Goal: Task Accomplishment & Management: Manage account settings

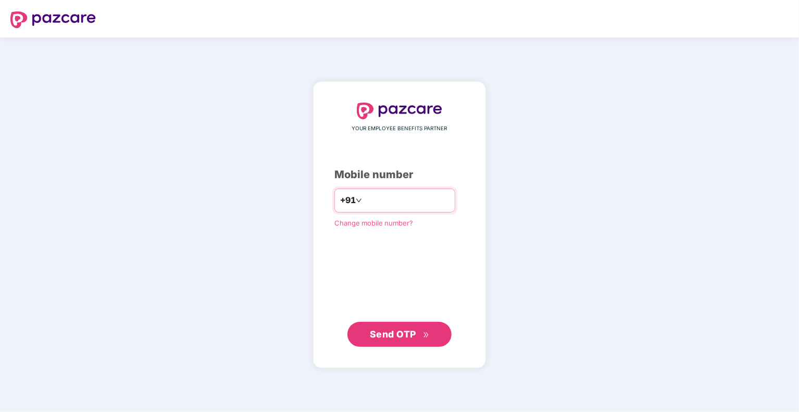
click at [404, 204] on input "number" at bounding box center [406, 200] width 85 height 17
type input "**********"
click at [391, 339] on span "Send OTP" at bounding box center [400, 334] width 60 height 15
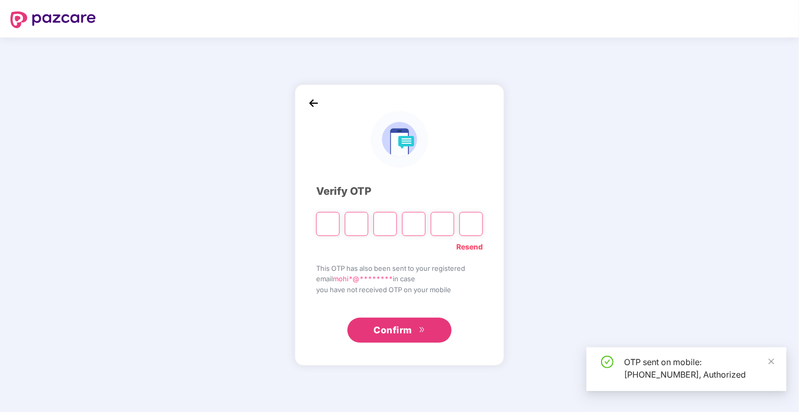
click at [327, 226] on input "Please enter verification code. Digit 1" at bounding box center [327, 224] width 23 height 24
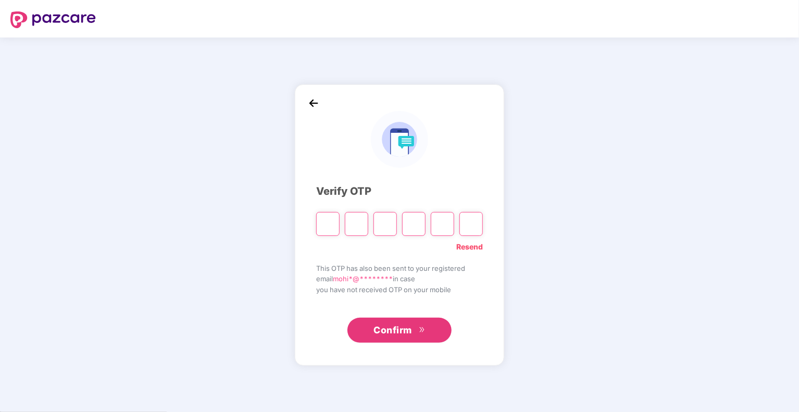
type input "*"
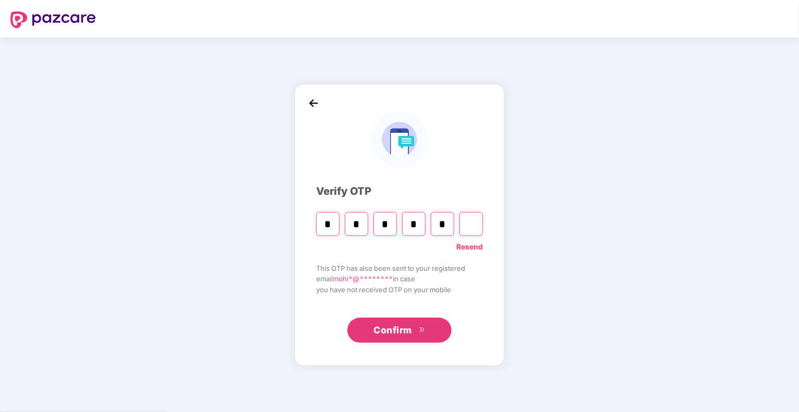
type input "*"
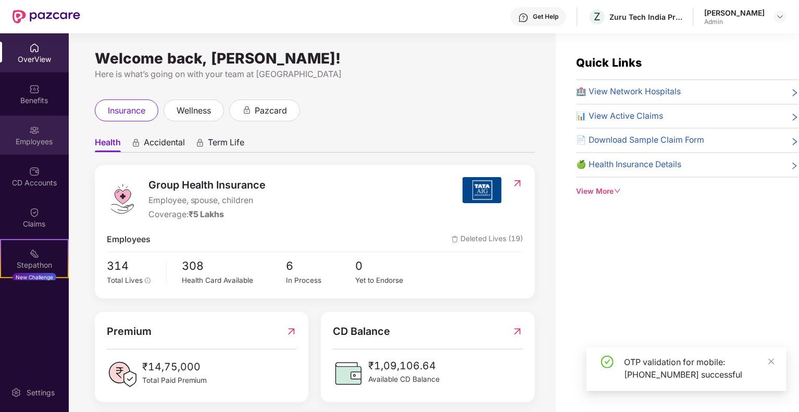
click at [34, 149] on div "Employees" at bounding box center [34, 135] width 69 height 39
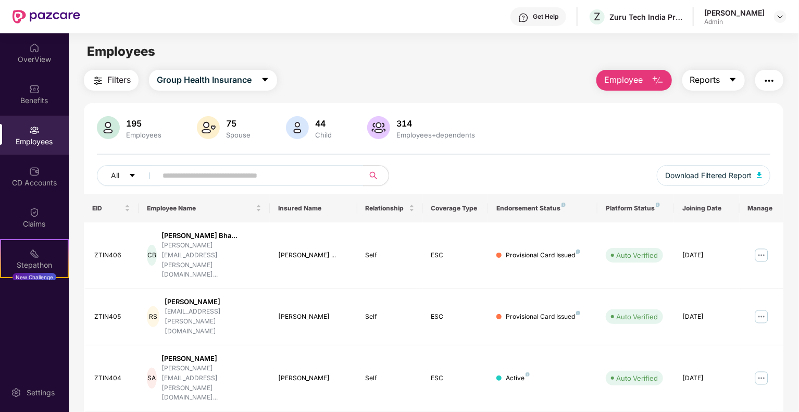
click at [714, 79] on span "Reports" at bounding box center [706, 79] width 30 height 13
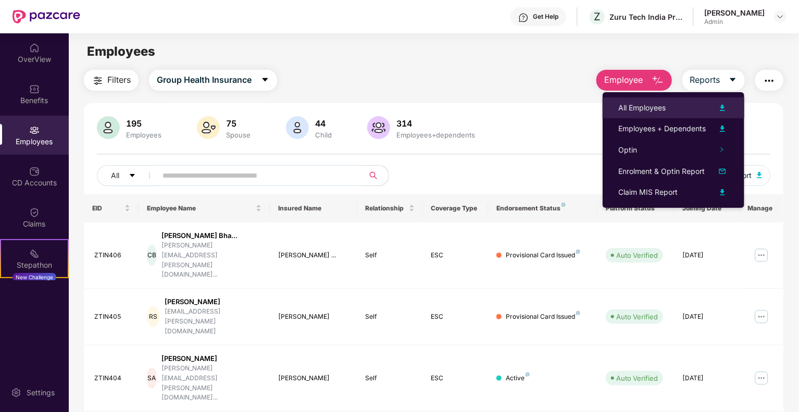
click at [668, 112] on div "All Employees" at bounding box center [674, 108] width 110 height 13
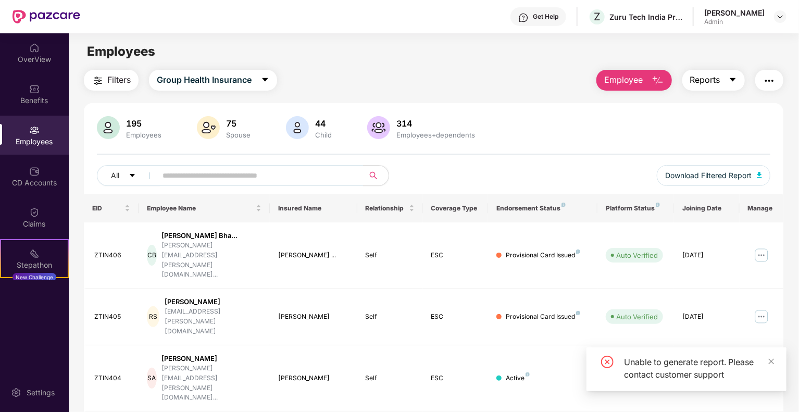
click at [730, 81] on icon "caret-down" at bounding box center [733, 80] width 8 height 8
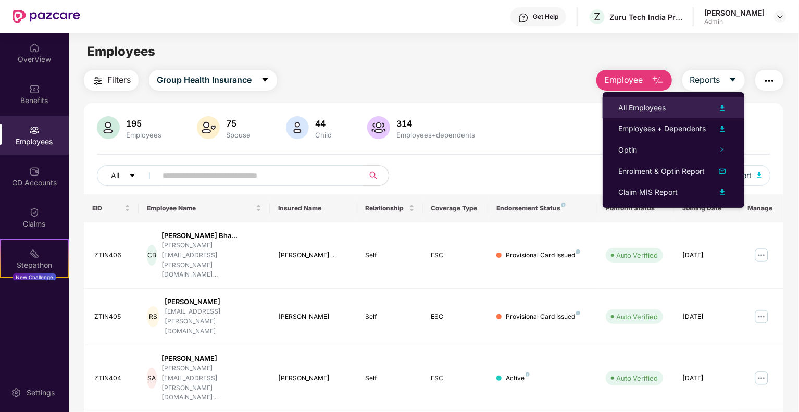
click at [712, 107] on div at bounding box center [717, 108] width 23 height 13
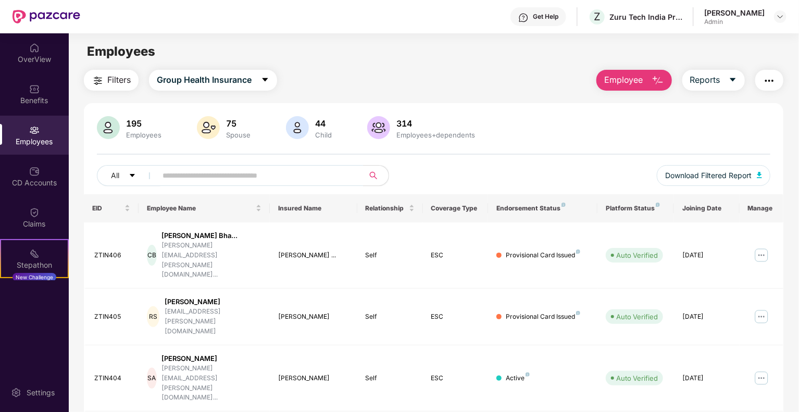
click at [765, 80] on img "button" at bounding box center [770, 81] width 13 height 13
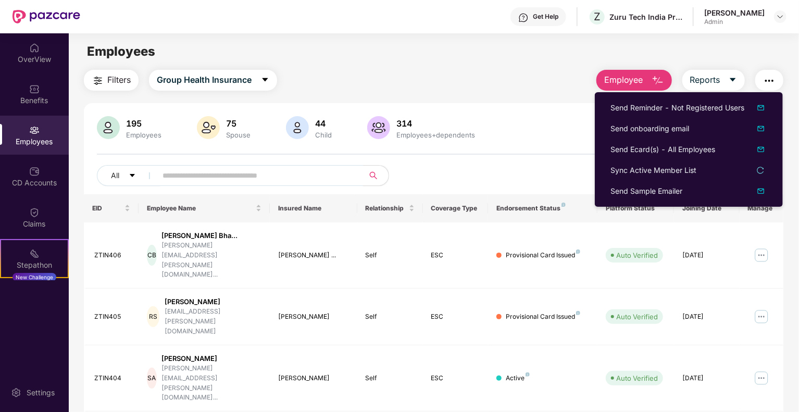
click at [511, 66] on main "Employees Filters Group Health Insurance Employee Reports 195 Employees 75 Spou…" at bounding box center [434, 239] width 730 height 412
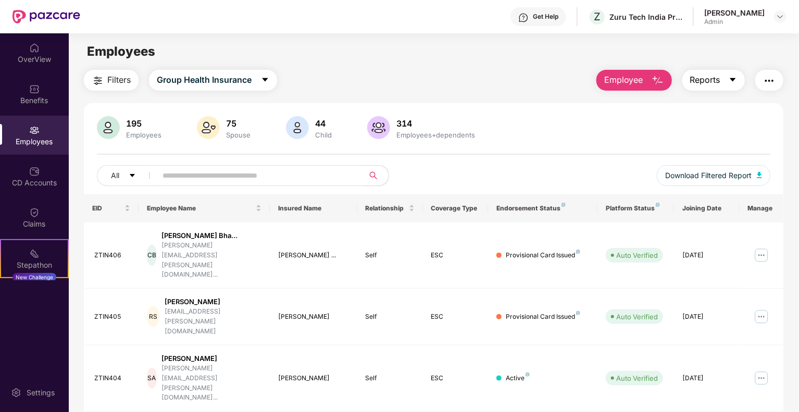
click at [716, 76] on span "Reports" at bounding box center [706, 79] width 30 height 13
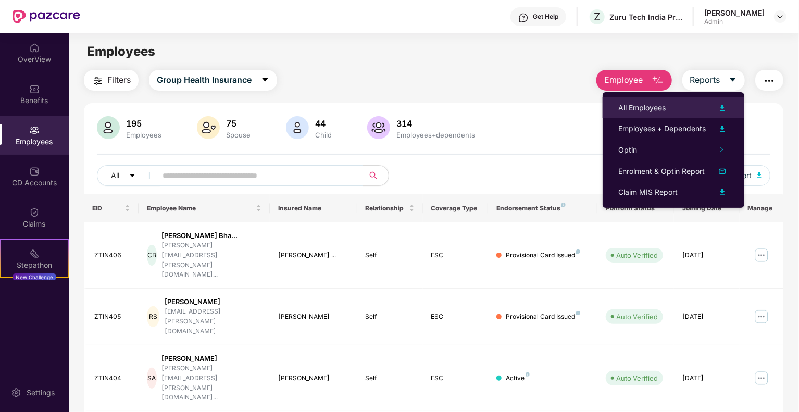
click at [671, 108] on div "All Employees" at bounding box center [674, 108] width 110 height 13
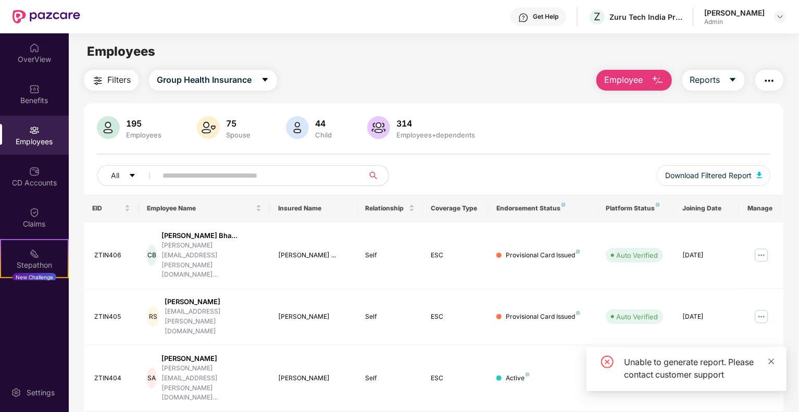
click at [775, 364] on icon "close" at bounding box center [771, 361] width 7 height 7
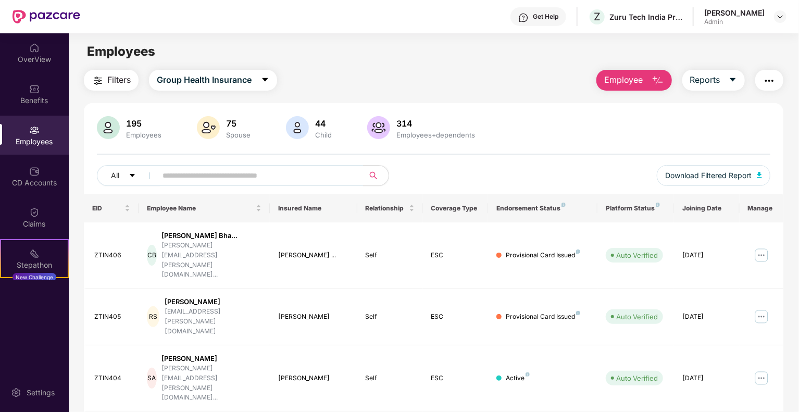
click at [31, 141] on div "Employees" at bounding box center [34, 142] width 69 height 10
click at [734, 81] on icon "caret-down" at bounding box center [733, 80] width 8 height 8
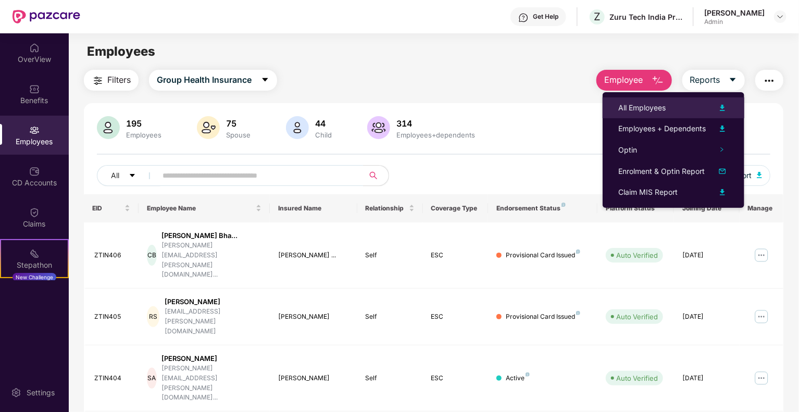
click at [691, 113] on div "All Employees" at bounding box center [674, 108] width 110 height 13
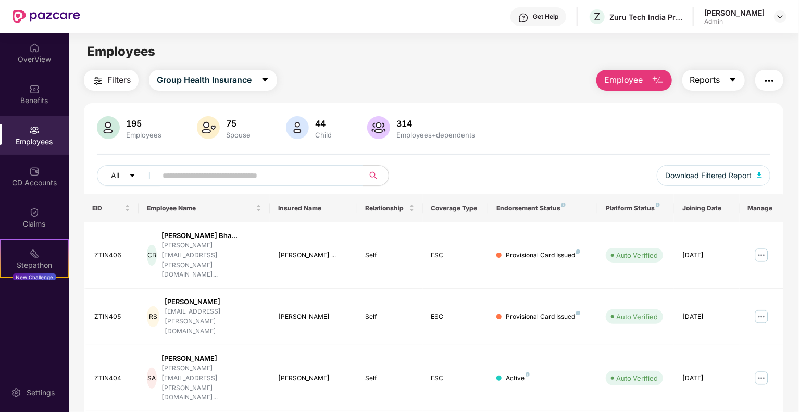
click at [717, 82] on span "Reports" at bounding box center [706, 79] width 30 height 13
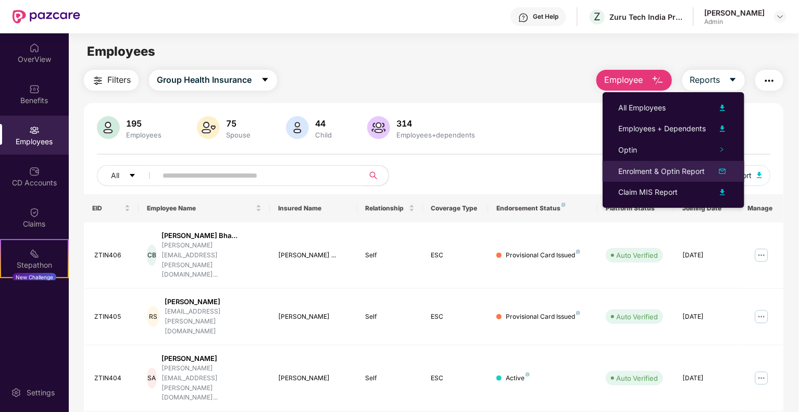
click at [657, 172] on div "Enrolment & Optin Report" at bounding box center [662, 171] width 87 height 11
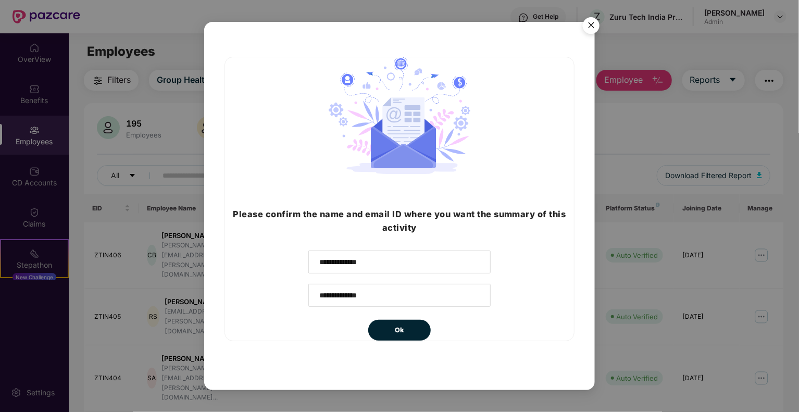
click at [592, 26] on img "Close" at bounding box center [591, 27] width 29 height 29
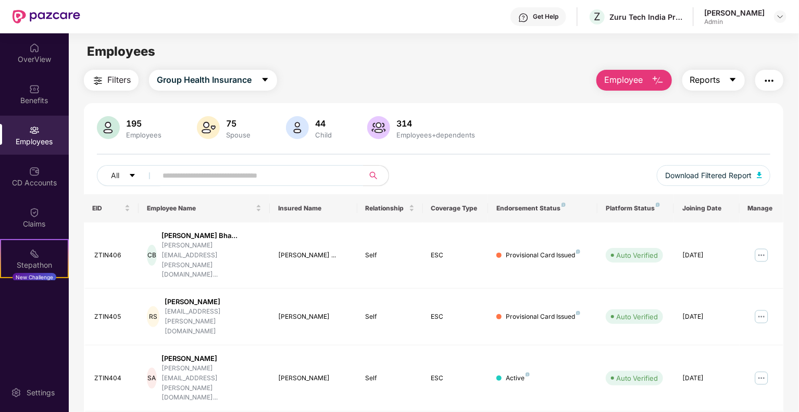
click at [719, 79] on span "Reports" at bounding box center [706, 79] width 30 height 13
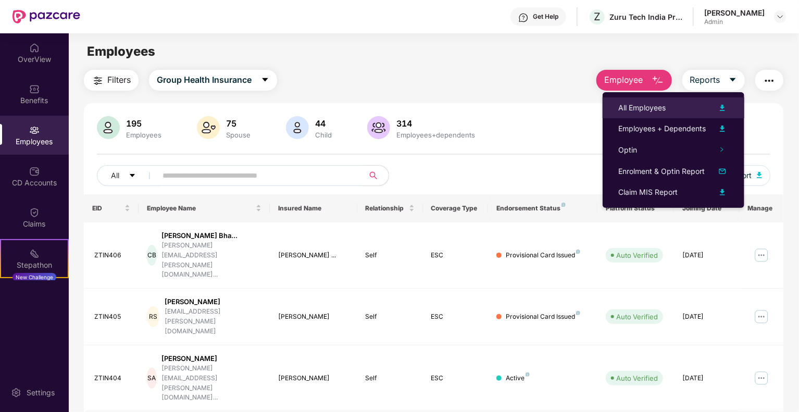
click at [690, 109] on div "All Employees" at bounding box center [674, 108] width 110 height 13
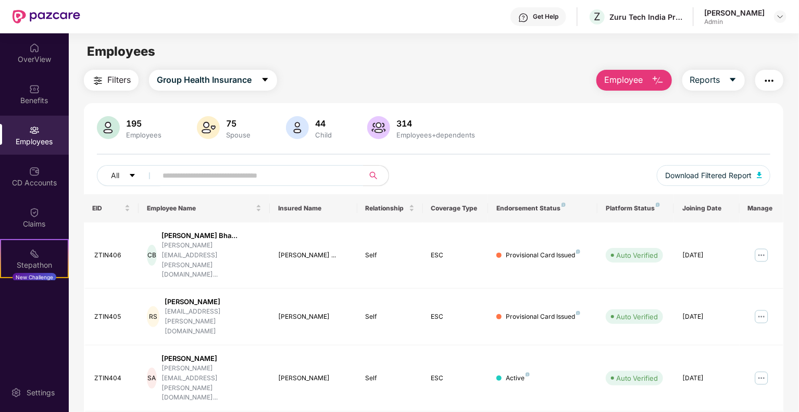
click at [279, 78] on div "Filters Group Health Insurance Employee Reports" at bounding box center [434, 80] width 700 height 21
click at [260, 77] on button "Group Health Insurance" at bounding box center [213, 80] width 128 height 21
click at [414, 76] on div "Filters Group Health Insurance Employee Reports" at bounding box center [434, 80] width 700 height 21
click at [730, 76] on icon "caret-down" at bounding box center [733, 80] width 8 height 8
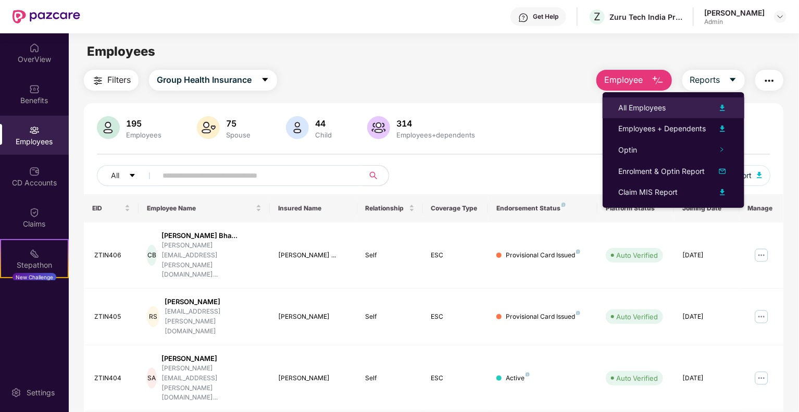
click at [695, 102] on div "All Employees" at bounding box center [674, 108] width 110 height 13
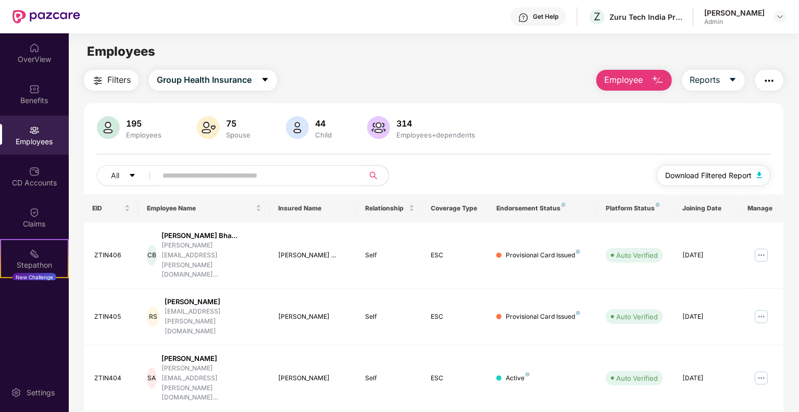
click at [760, 175] on img "button" at bounding box center [759, 175] width 5 height 6
